Goal: Information Seeking & Learning: Learn about a topic

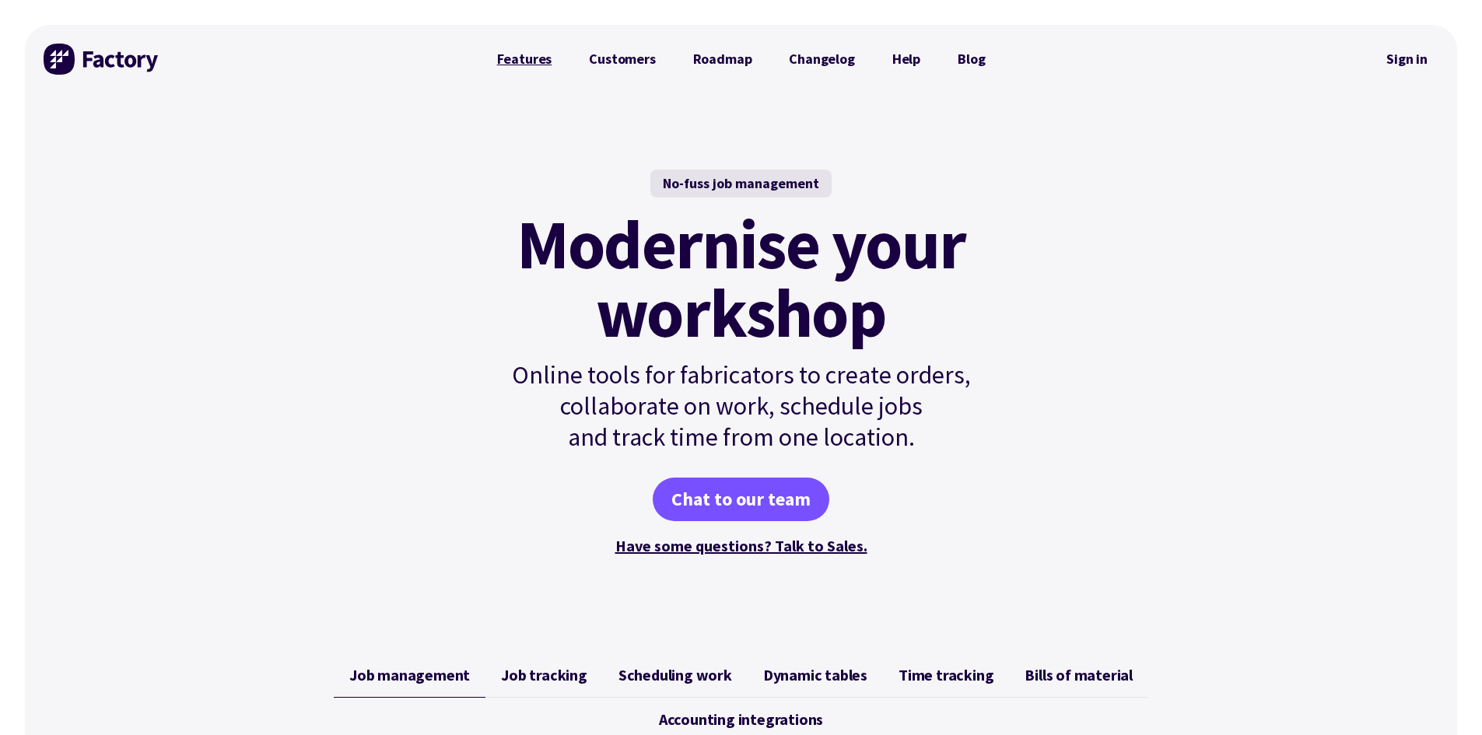
click at [520, 54] on link "Features" at bounding box center [524, 59] width 93 height 31
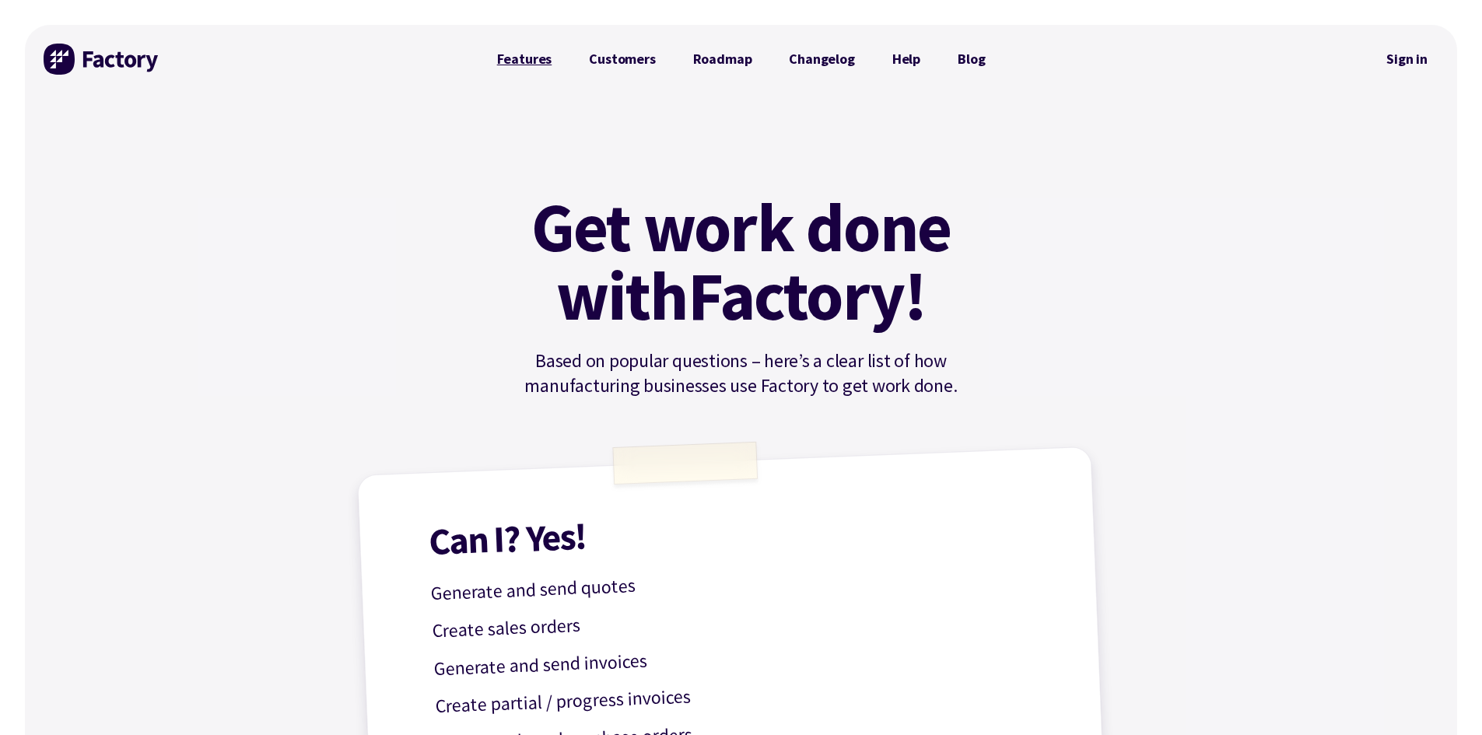
click at [541, 58] on link "Features" at bounding box center [524, 59] width 93 height 31
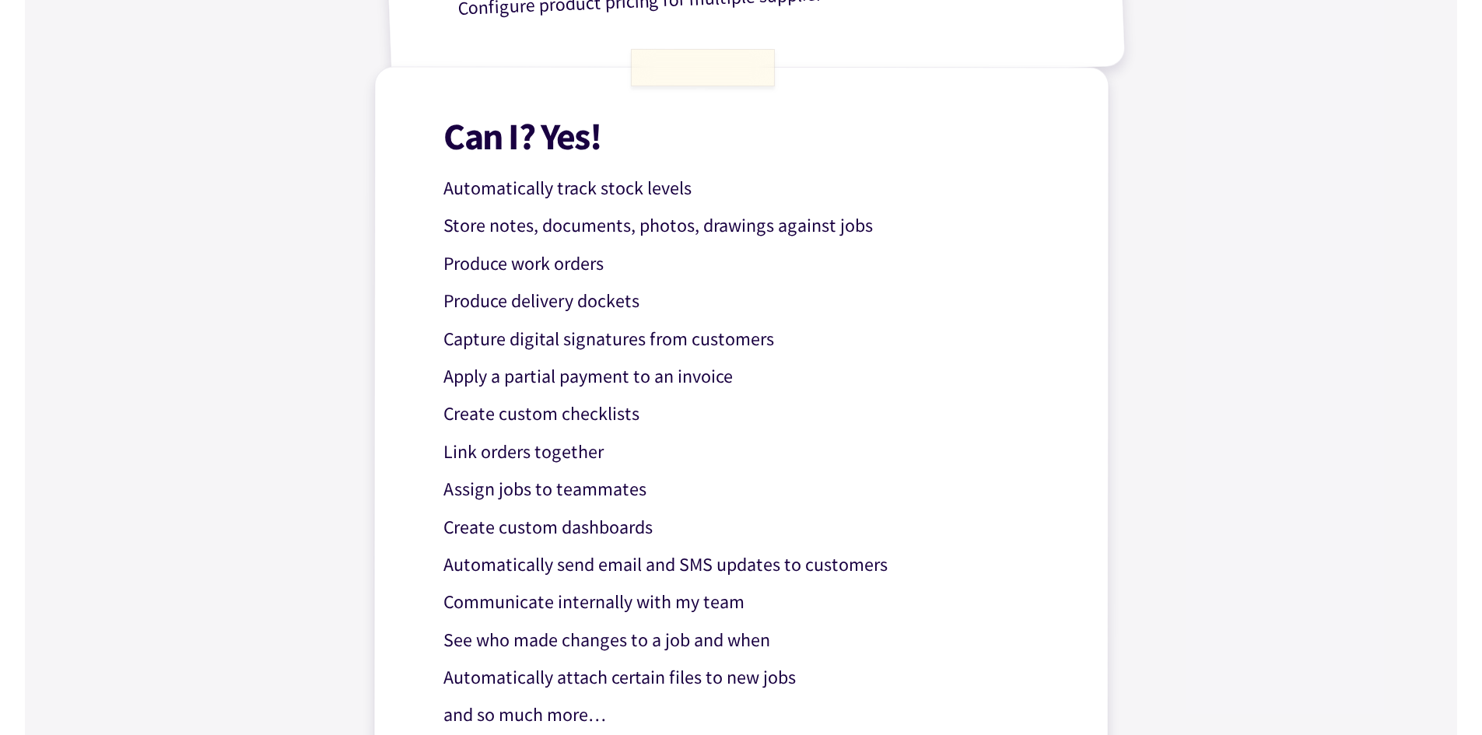
scroll to position [1322, 0]
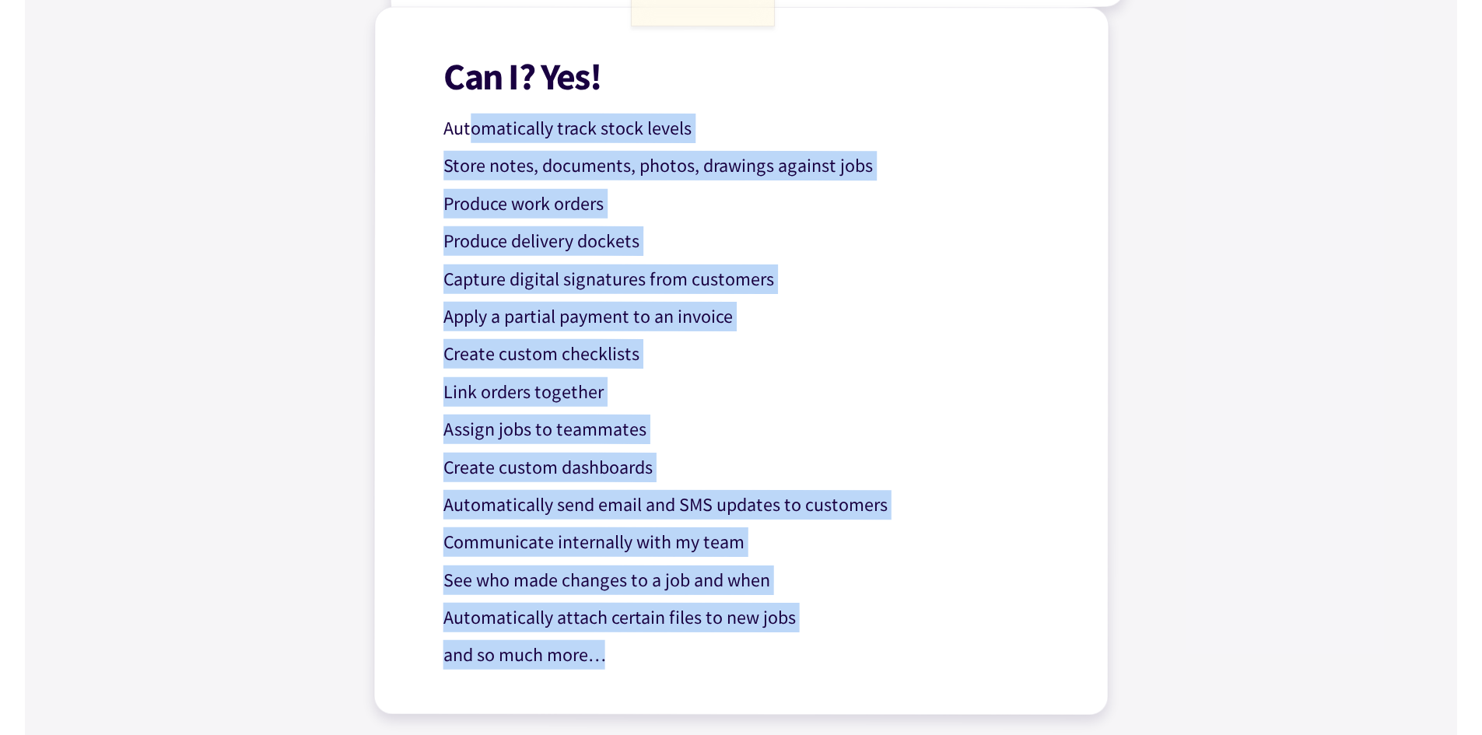
drag, startPoint x: 468, startPoint y: 124, endPoint x: 864, endPoint y: 642, distance: 652.5
click at [869, 640] on div "Can I? Yes! Automatically track stock levels Store notes, documents, photos, dr…" at bounding box center [740, 361] width 735 height 709
click at [857, 646] on p "and so much more…" at bounding box center [753, 656] width 621 height 30
drag, startPoint x: 843, startPoint y: 643, endPoint x: 432, endPoint y: 68, distance: 707.0
click at [432, 68] on div "Can I? Yes! Automatically track stock levels Store notes, documents, photos, dr…" at bounding box center [740, 361] width 735 height 709
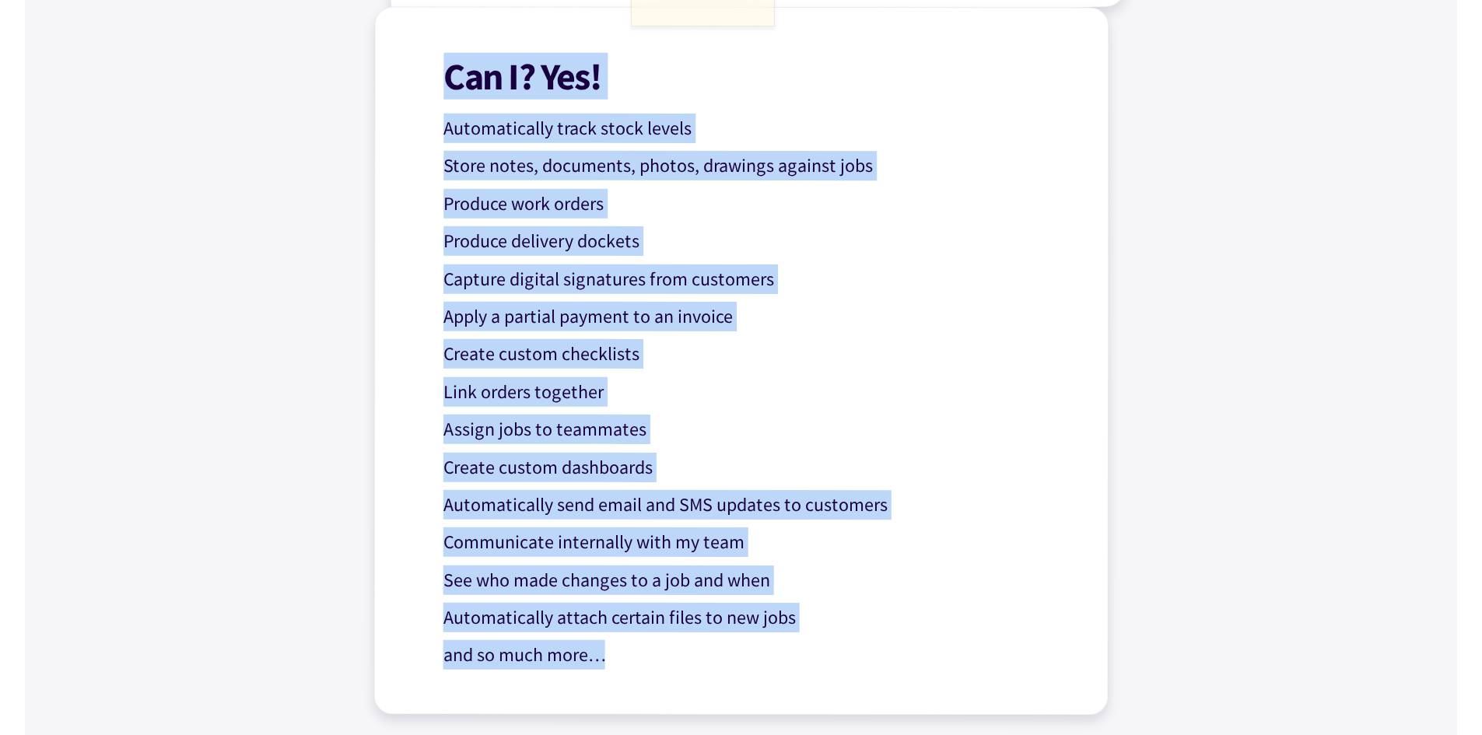
click at [433, 67] on div "Can I? Yes! Automatically track stock levels Store notes, documents, photos, dr…" at bounding box center [740, 361] width 735 height 709
drag, startPoint x: 433, startPoint y: 67, endPoint x: 479, endPoint y: 108, distance: 61.7
click at [492, 127] on div "Can I? Yes! Automatically track stock levels Store notes, documents, photos, dr…" at bounding box center [740, 361] width 735 height 709
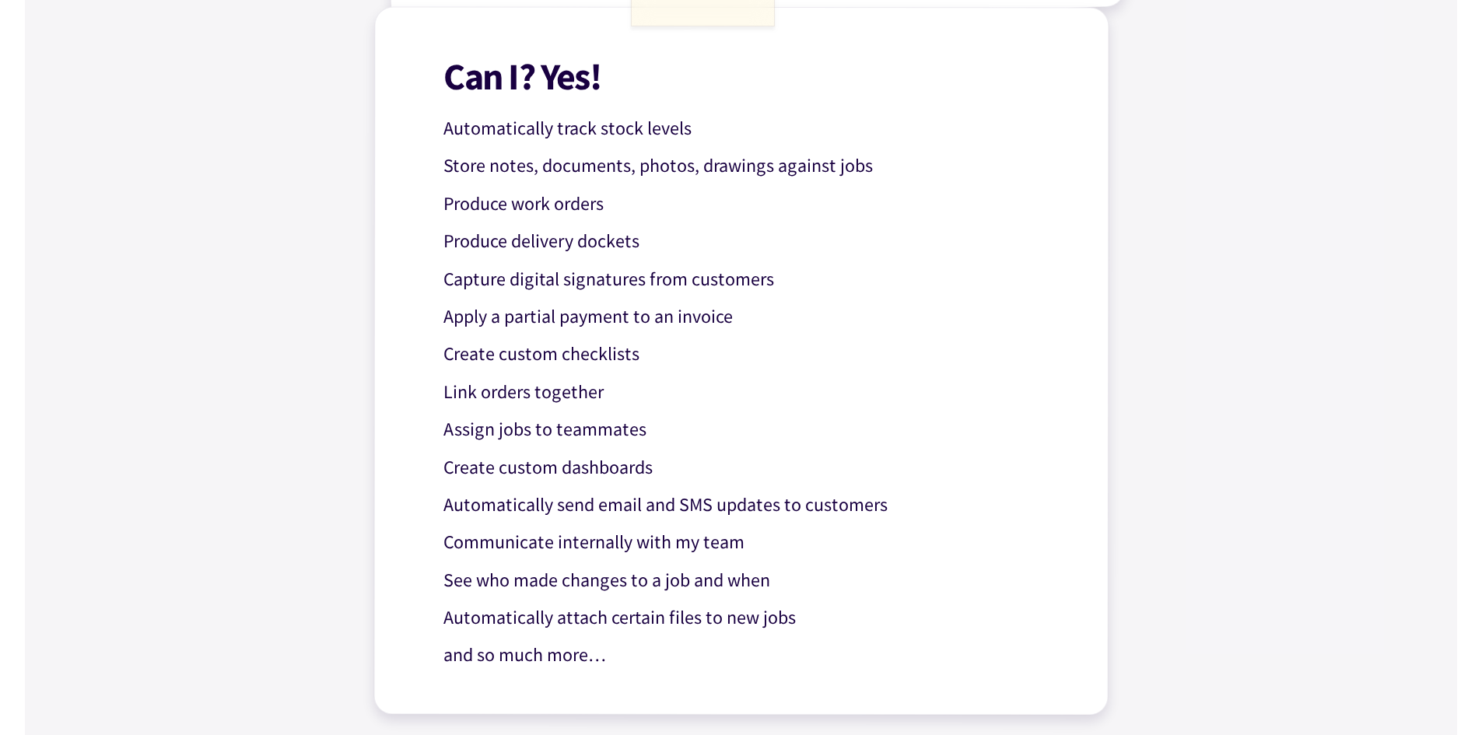
click at [448, 68] on h1 "Can I? Yes!" at bounding box center [753, 77] width 621 height 38
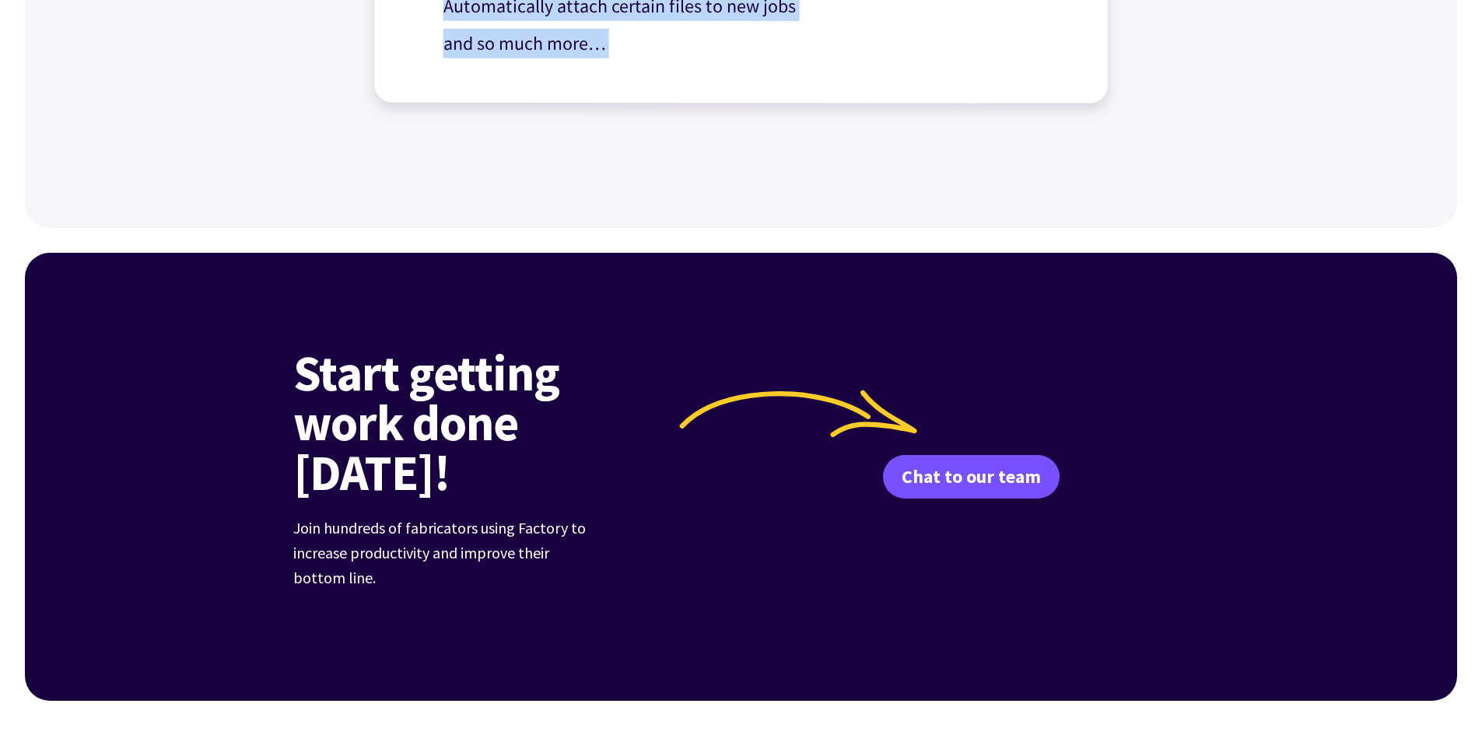
drag, startPoint x: 448, startPoint y: 68, endPoint x: 640, endPoint y: 61, distance: 192.3
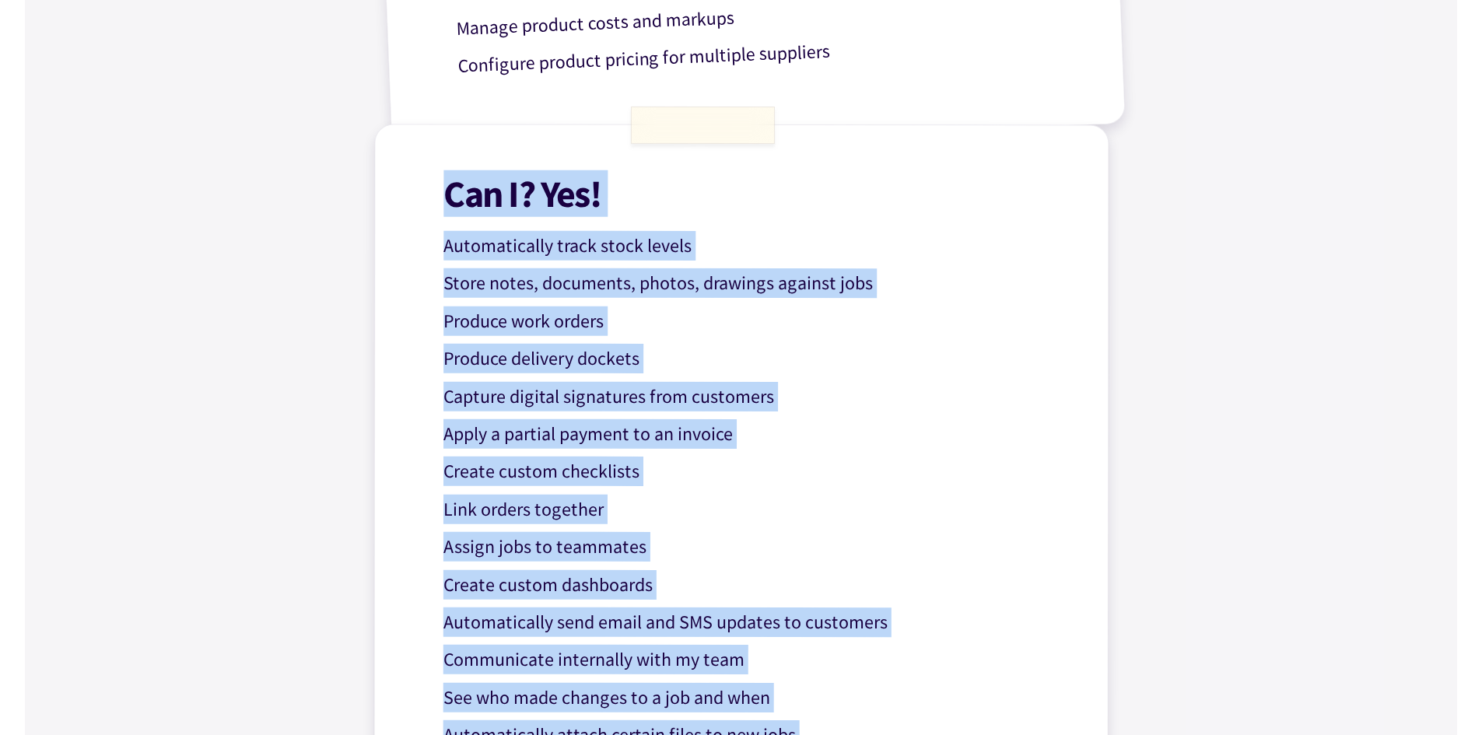
scroll to position [1000, 0]
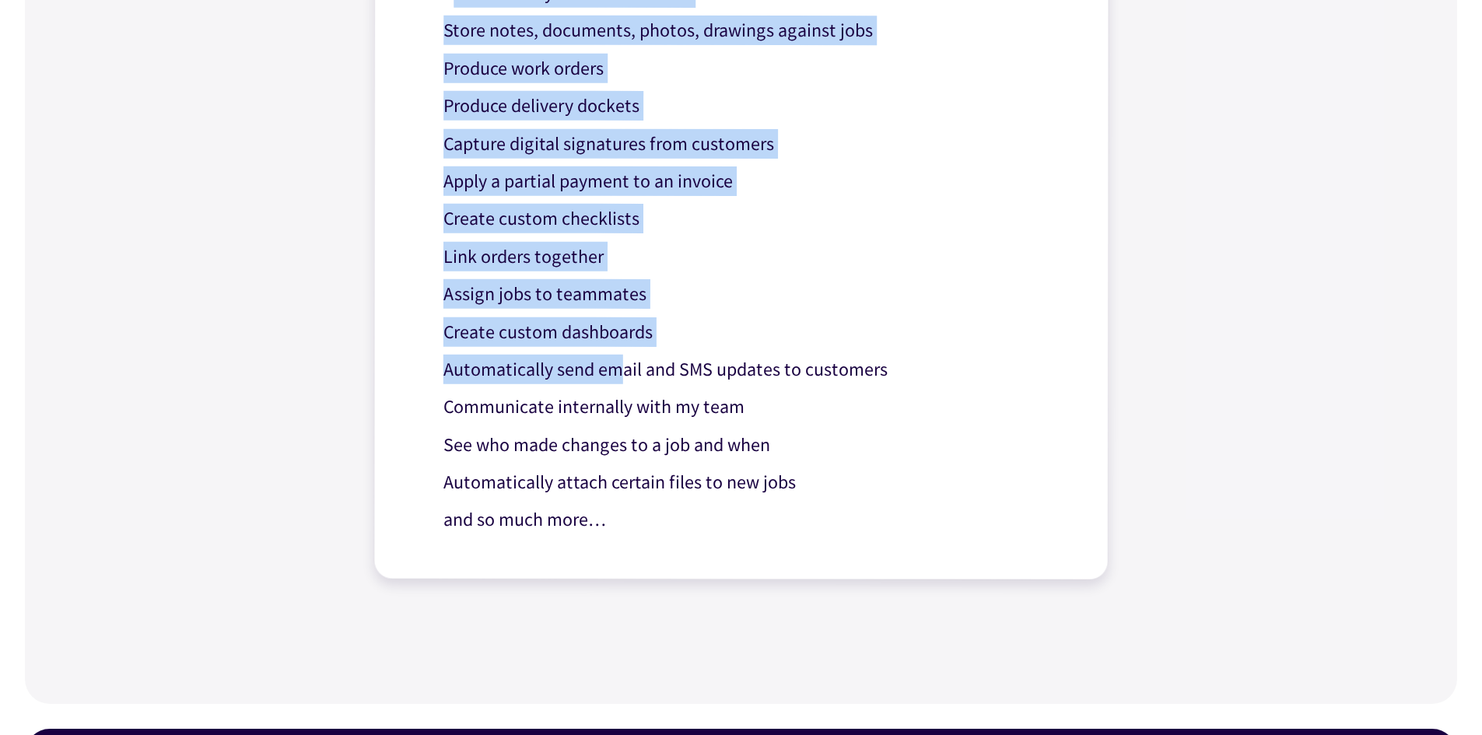
scroll to position [1467, 0]
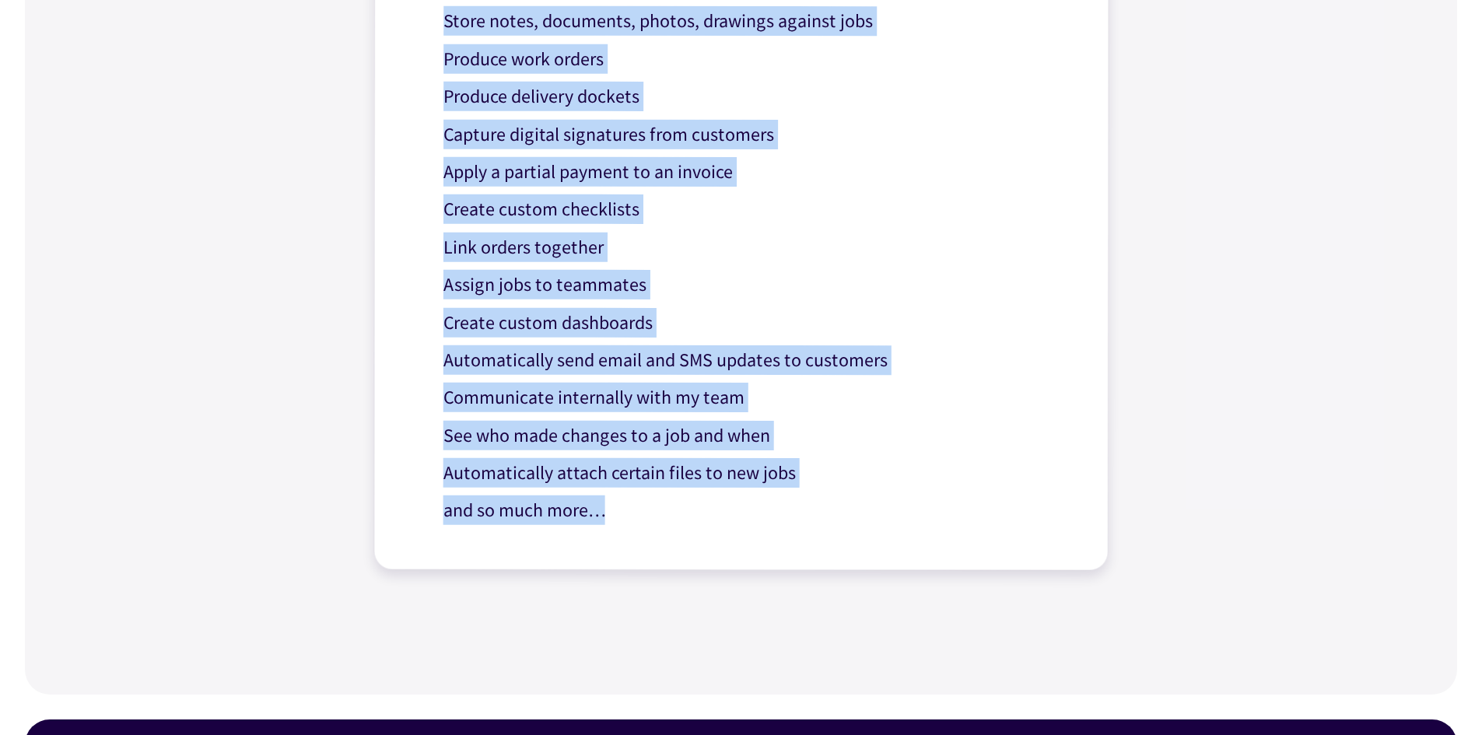
drag, startPoint x: 453, startPoint y: 135, endPoint x: 629, endPoint y: 521, distance: 425.0
click at [629, 521] on div "Can I? Yes! Automatically track stock levels Store notes, documents, photos, dr…" at bounding box center [740, 216] width 735 height 709
drag, startPoint x: 639, startPoint y: 517, endPoint x: 652, endPoint y: 517, distance: 13.2
click at [639, 517] on p "and so much more…" at bounding box center [753, 511] width 621 height 30
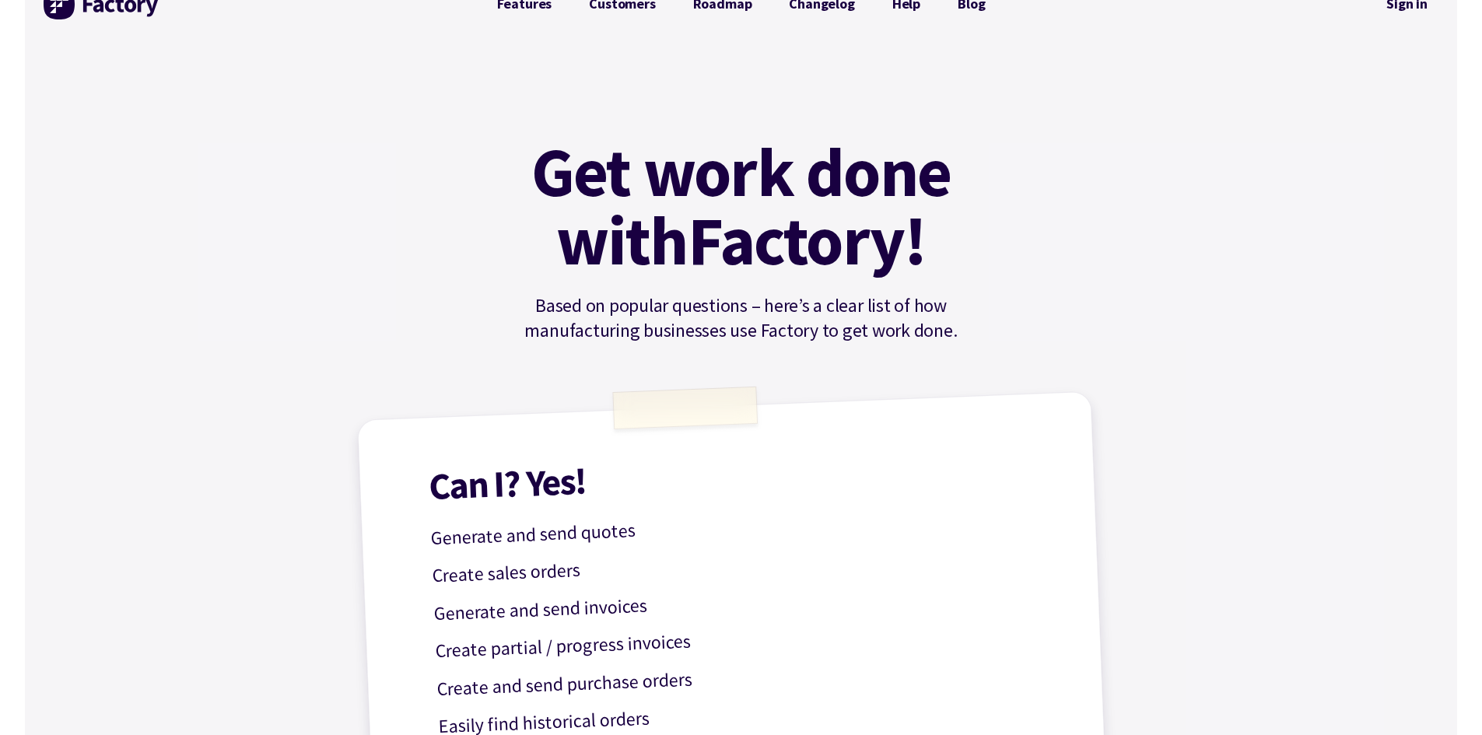
scroll to position [0, 0]
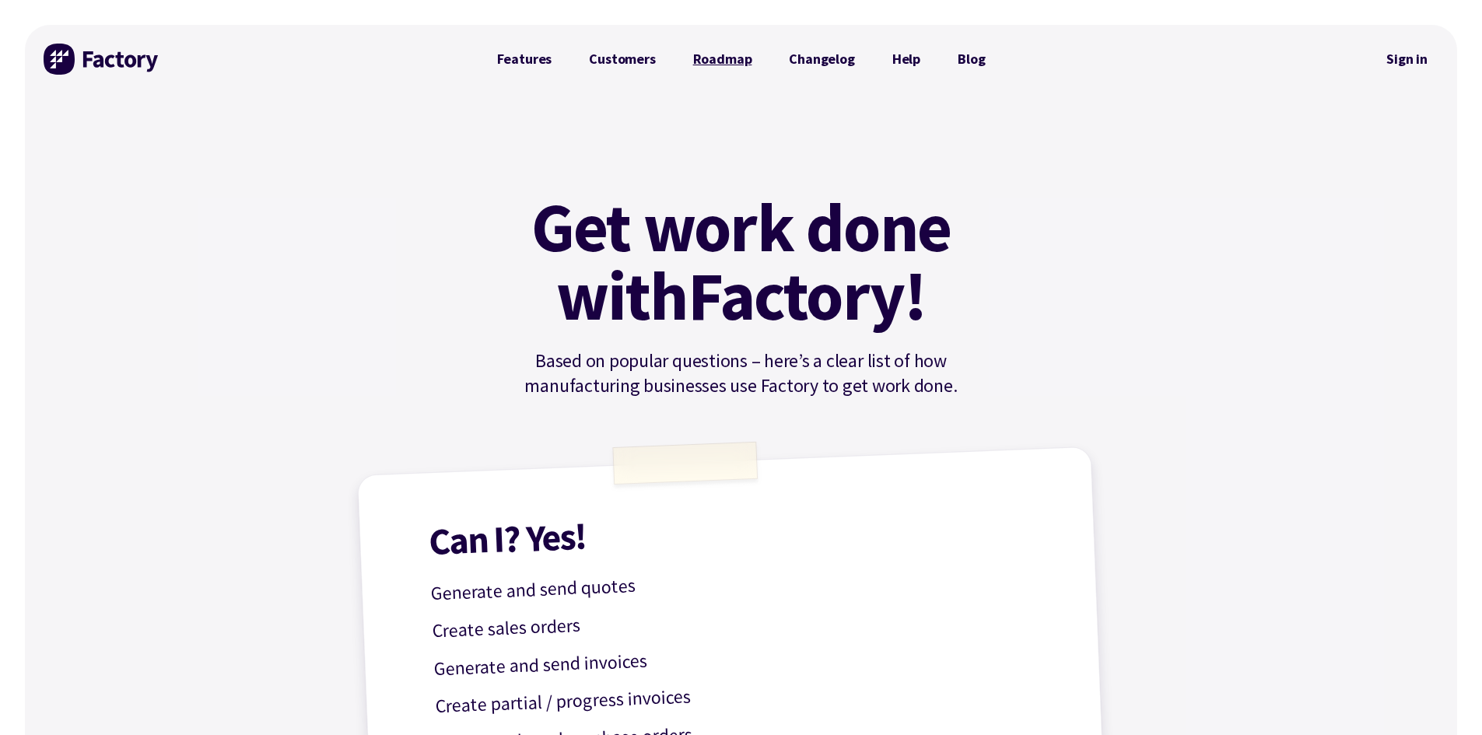
click at [725, 58] on link "Roadmap" at bounding box center [722, 59] width 96 height 31
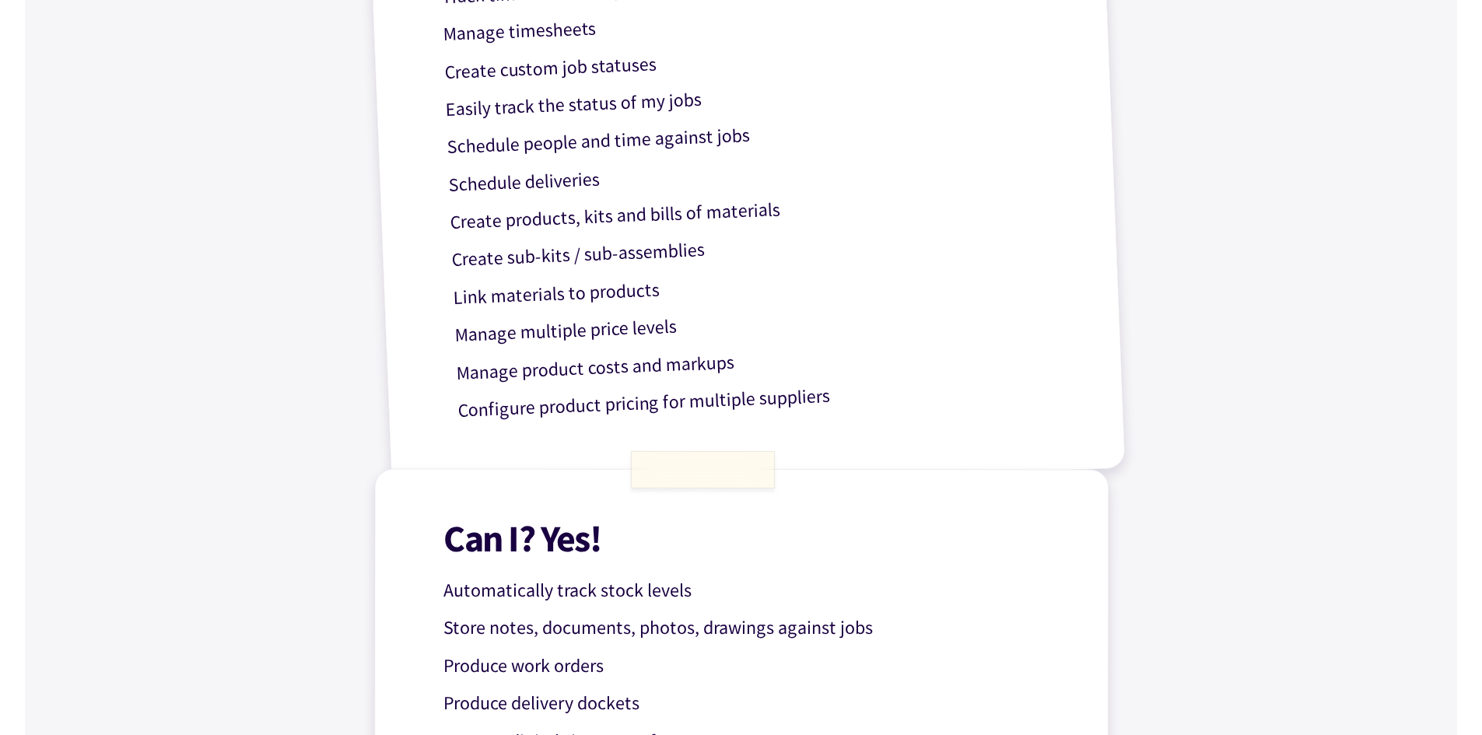
scroll to position [1322, 0]
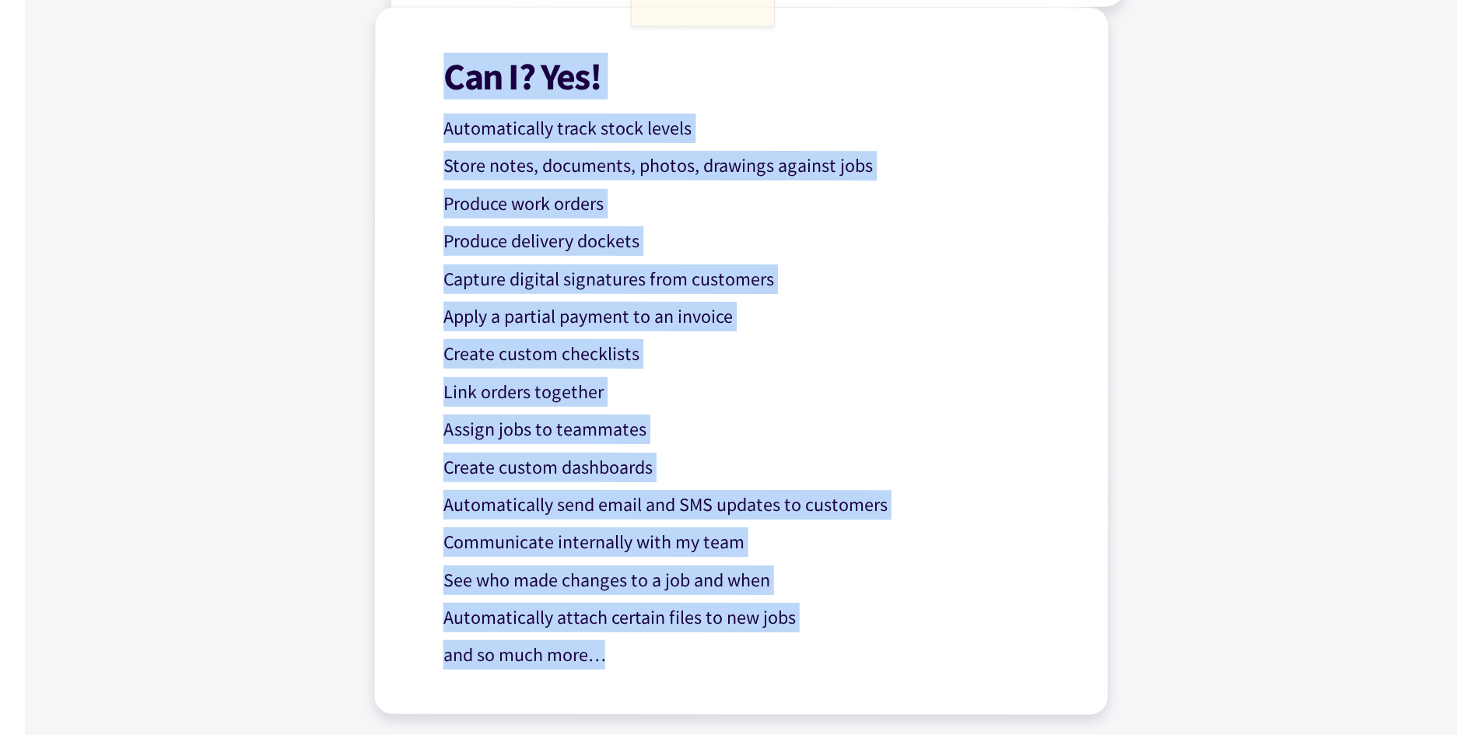
drag, startPoint x: 450, startPoint y: 59, endPoint x: 679, endPoint y: 675, distance: 657.2
click at [679, 675] on div "Can I? Yes! Automatically track stock levels Store notes, documents, photos, dr…" at bounding box center [740, 361] width 735 height 709
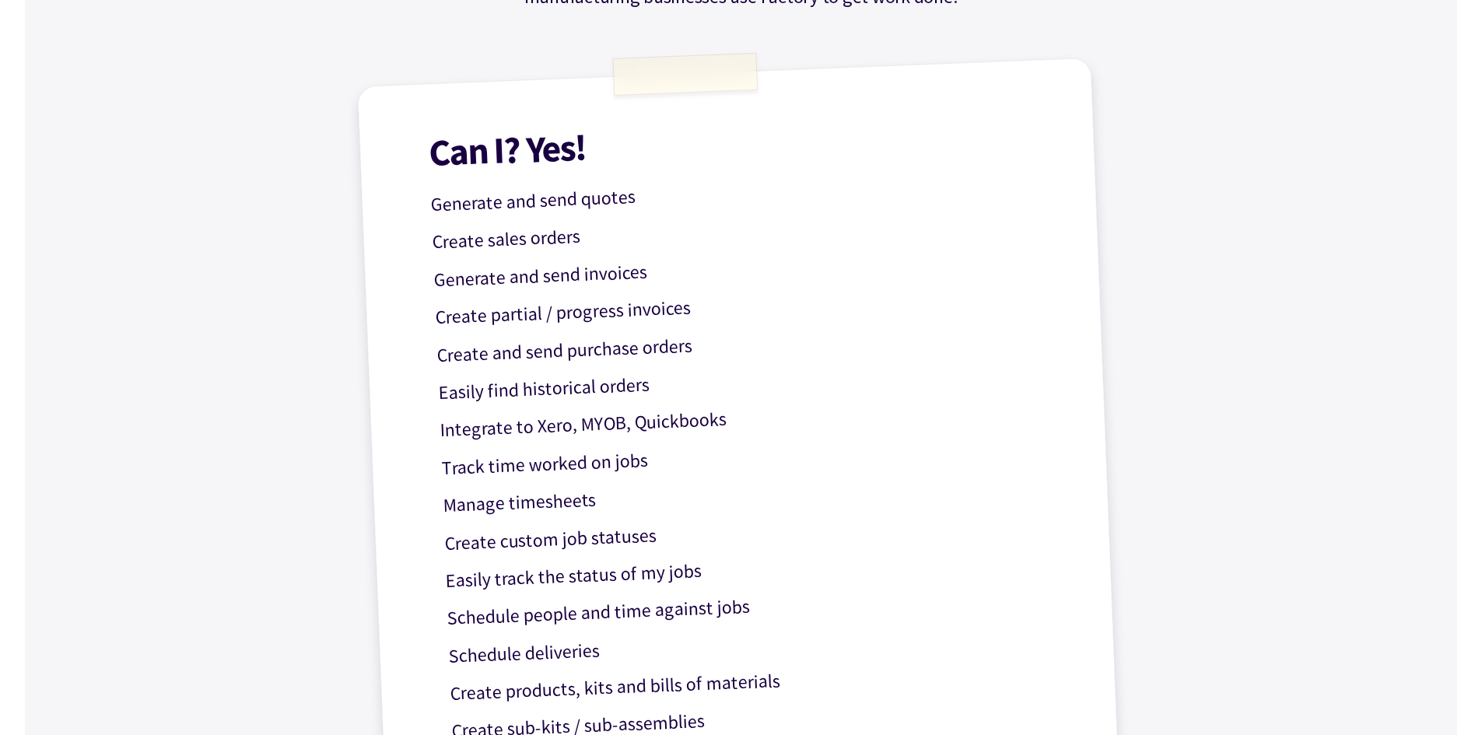
scroll to position [0, 0]
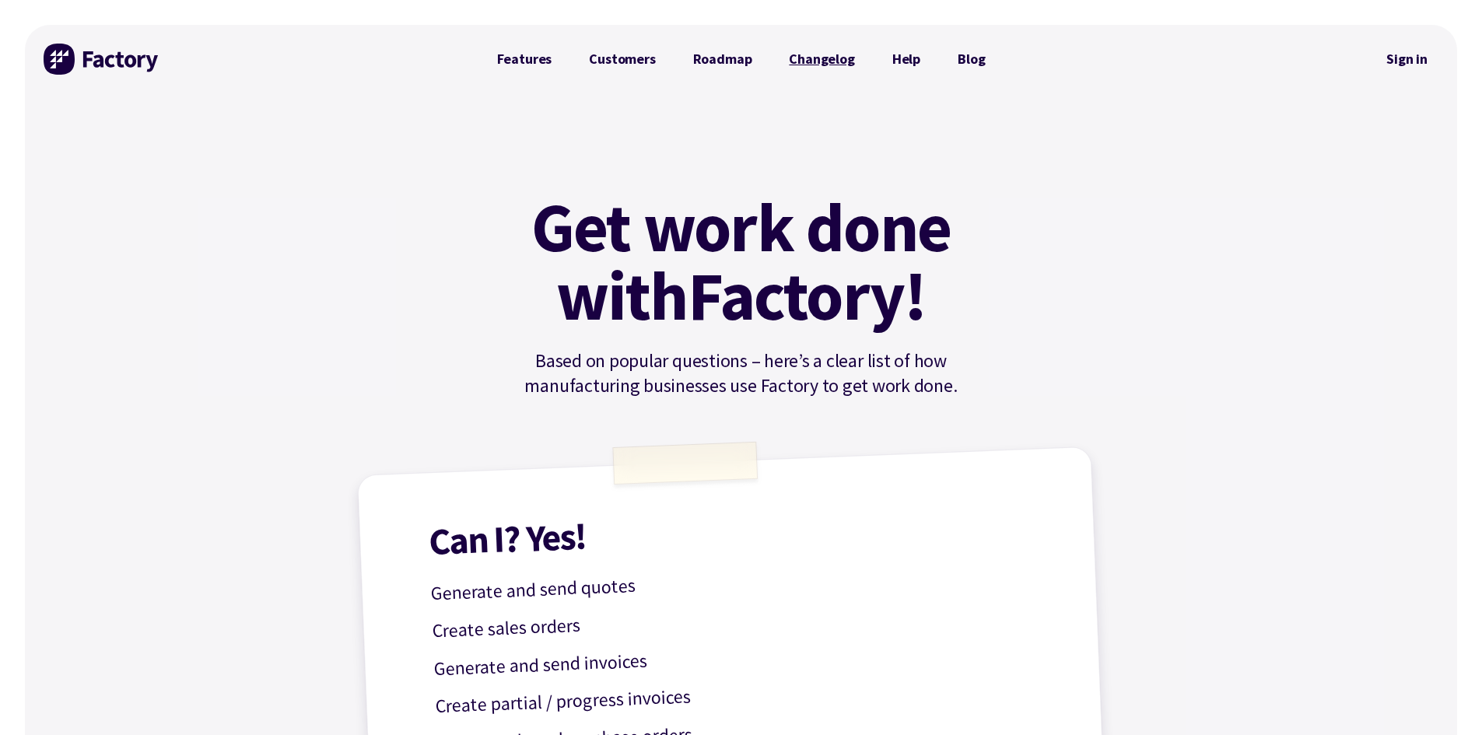
click at [825, 60] on link "Changelog" at bounding box center [821, 59] width 103 height 31
